Goal: Check status: Check status

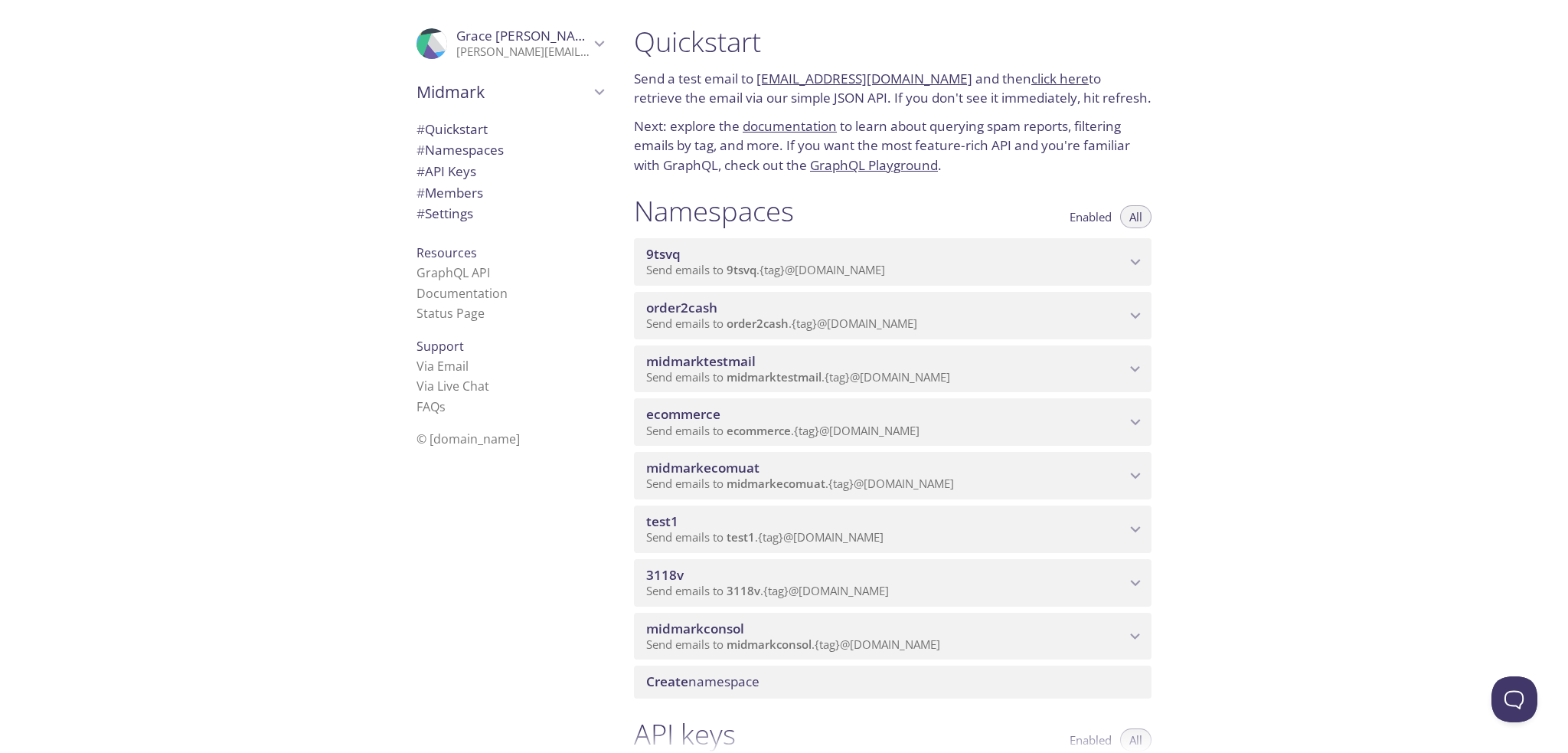
click at [726, 370] on span "Send emails to midmarktestmail . {tag} @inbox.testmail.app" at bounding box center [797, 376] width 304 height 15
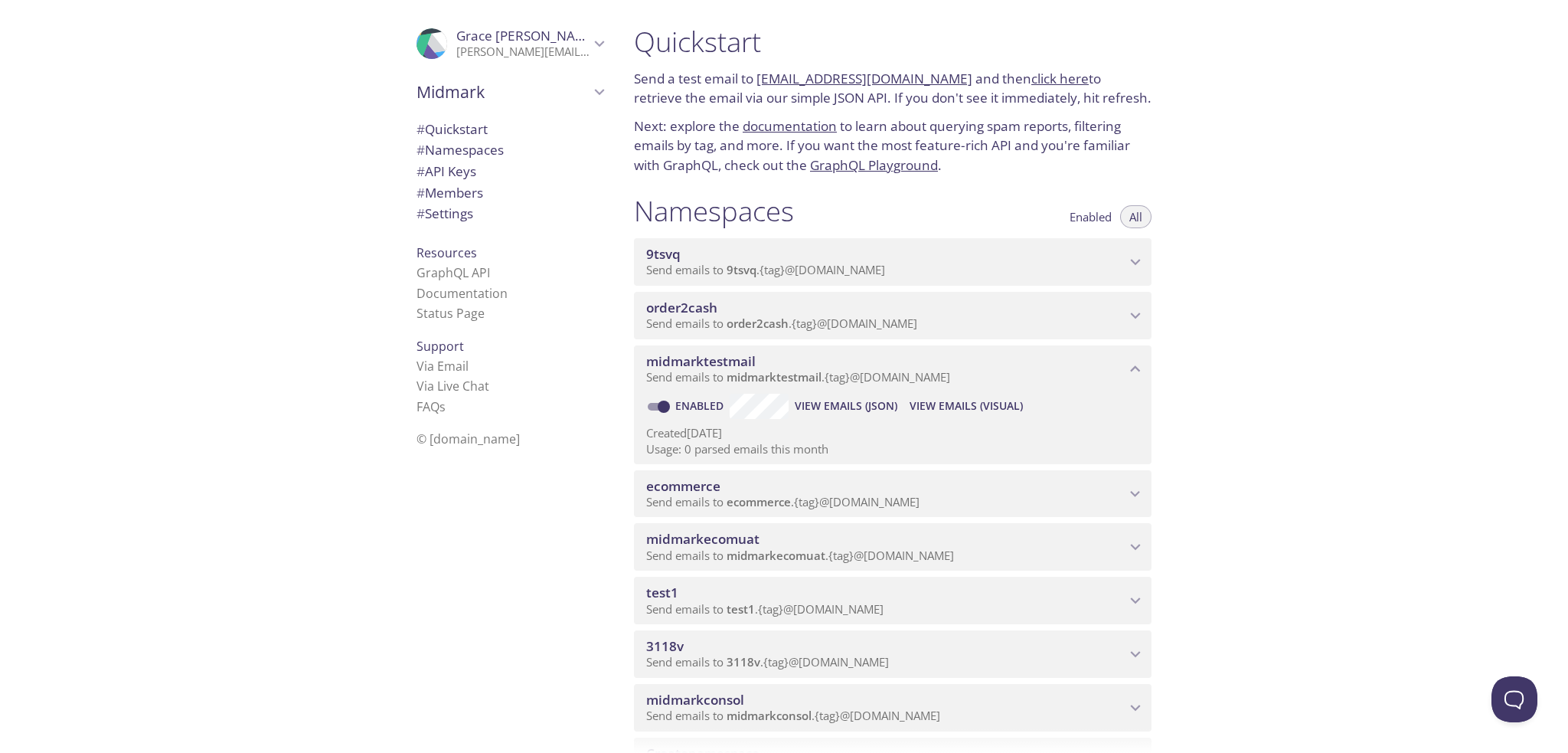
click at [827, 410] on span "View Emails (JSON)" at bounding box center [846, 406] width 102 height 19
click at [955, 402] on span "View Emails (Visual)" at bounding box center [966, 406] width 113 height 19
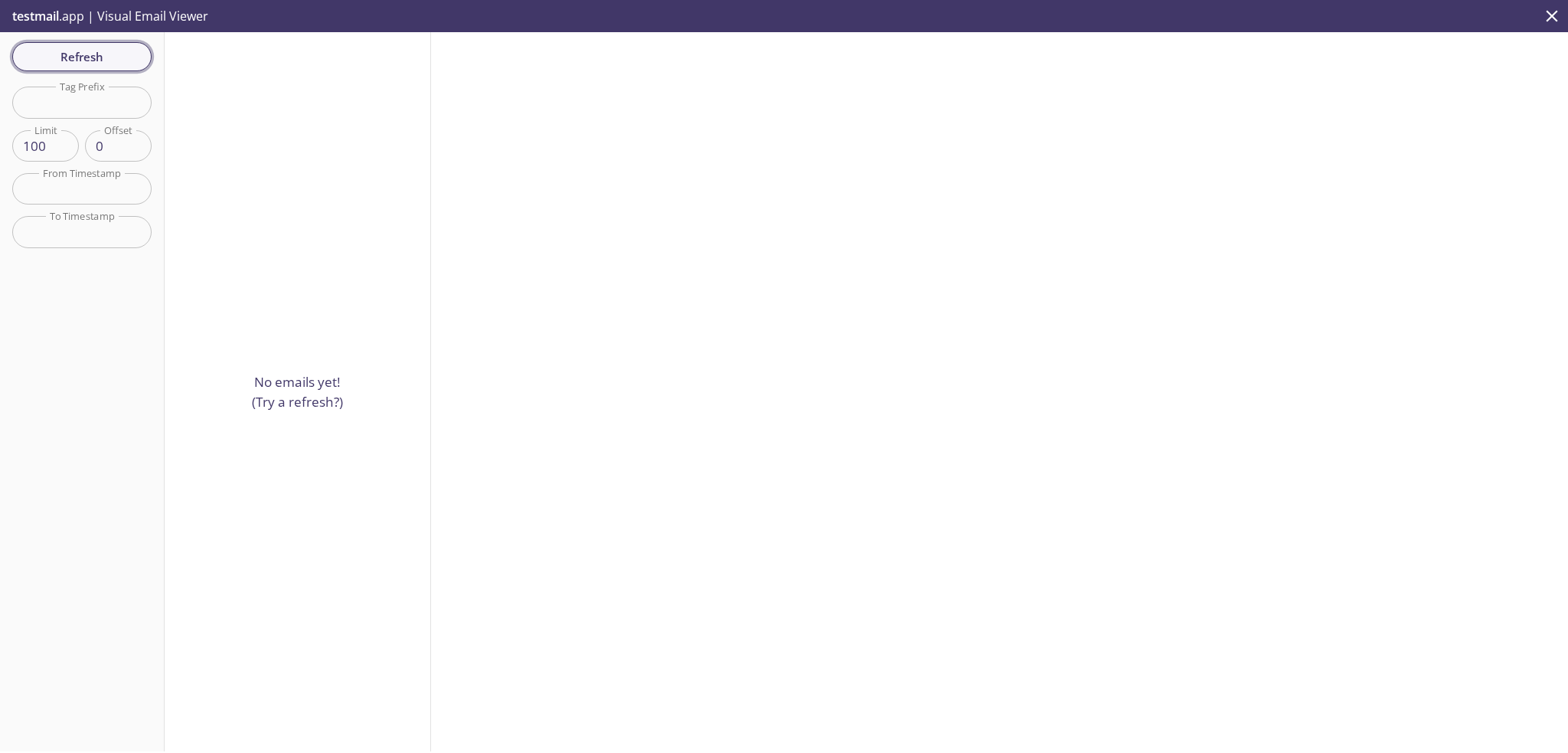
click at [108, 45] on button "Refresh" at bounding box center [82, 56] width 139 height 29
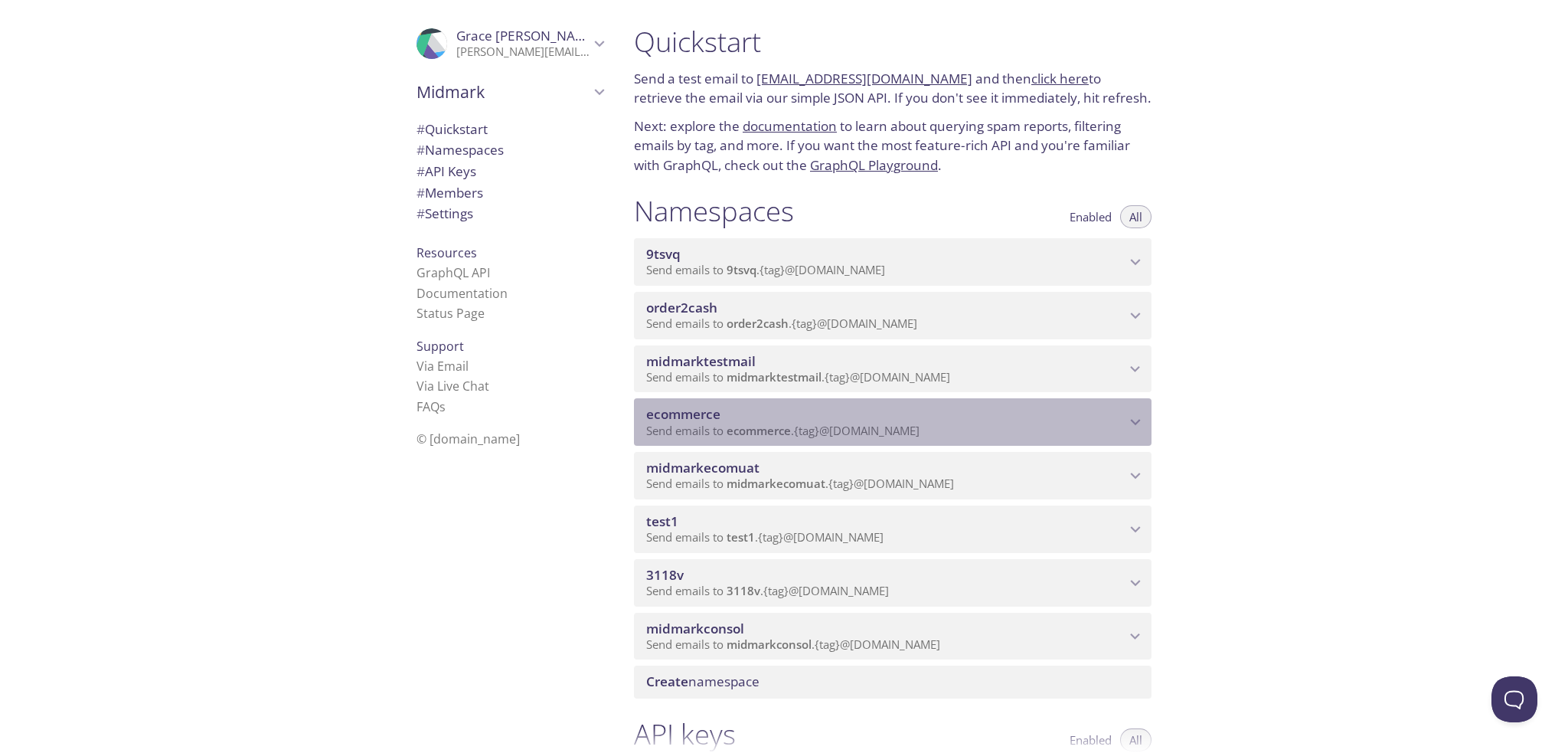
click at [846, 420] on span "ecommerce" at bounding box center [885, 414] width 479 height 17
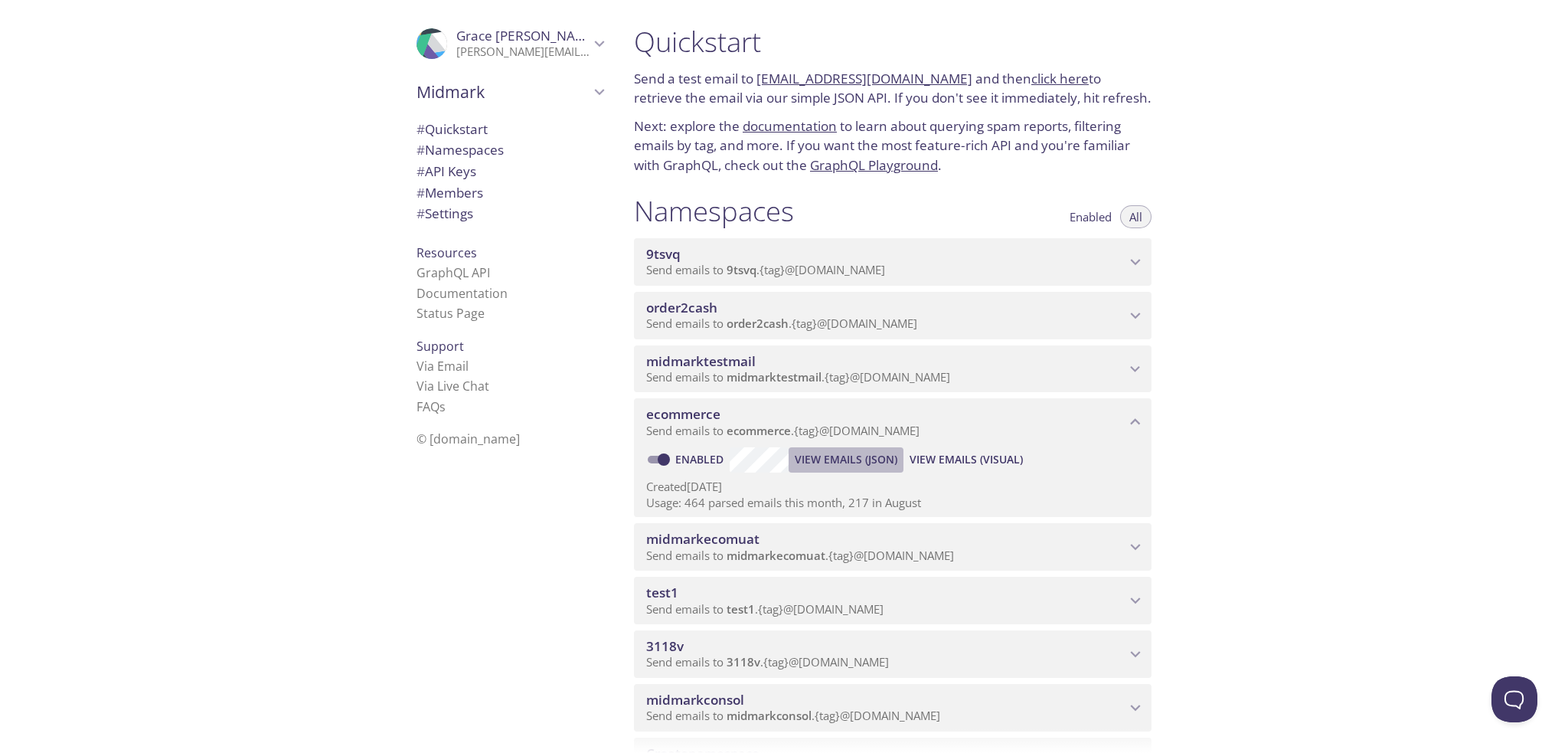
click at [850, 463] on span "View Emails (JSON)" at bounding box center [846, 459] width 102 height 19
click at [968, 460] on span "View Emails (Visual)" at bounding box center [966, 459] width 113 height 19
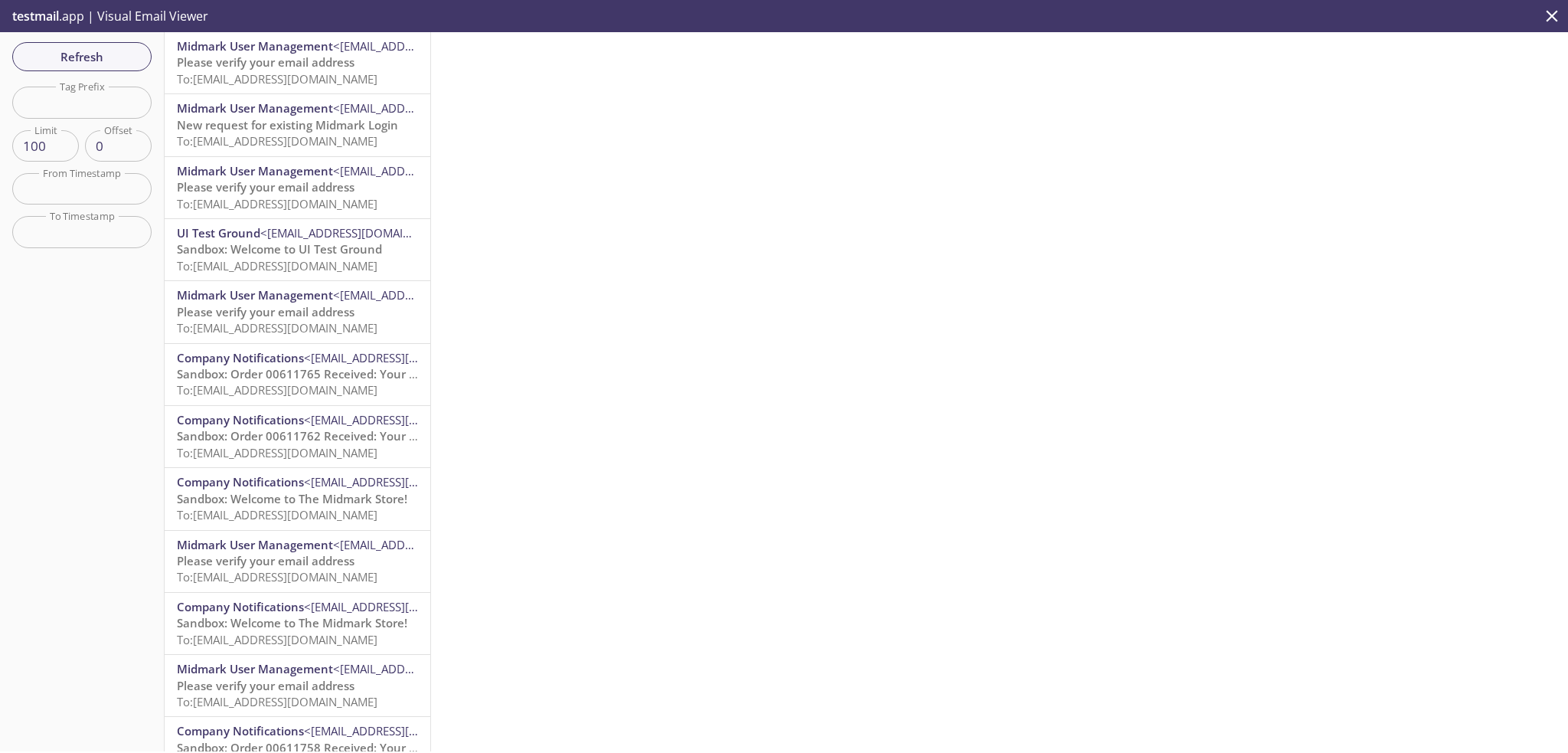
click at [339, 58] on span "Please verify your email address" at bounding box center [265, 62] width 177 height 15
